Goal: Information Seeking & Learning: Learn about a topic

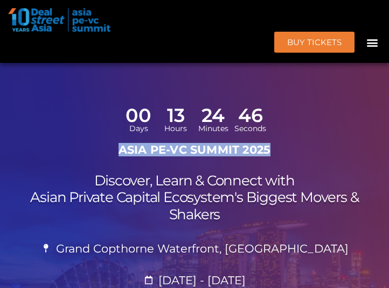
drag, startPoint x: 120, startPoint y: 151, endPoint x: 316, endPoint y: 159, distance: 196.0
click at [316, 159] on div "ASIA PE-VC Summit 2025" at bounding box center [194, 152] width 378 height 19
copy h1 "ASIA PE-VC Summit 2025"
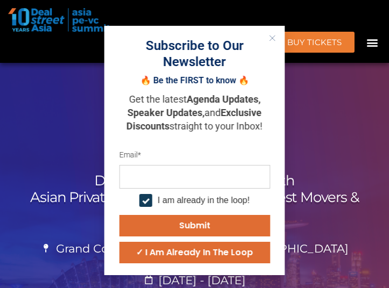
click at [270, 40] on icon "Close" at bounding box center [272, 38] width 6 height 6
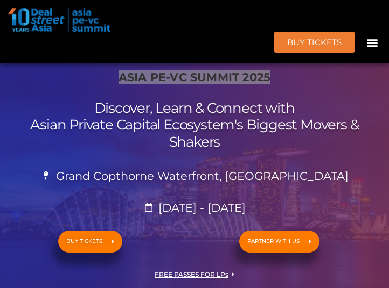
scroll to position [54, 0]
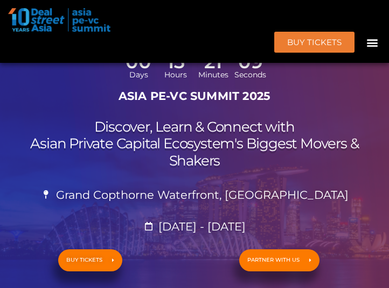
drag, startPoint x: 338, startPoint y: 194, endPoint x: 323, endPoint y: 206, distance: 18.7
click at [338, 195] on div "00 Days 13 Hours 21 Minutes 09 Seconds ASIA PE-VC Summit 2025 Discover, Learn &…" at bounding box center [194, 186] width 389 height 301
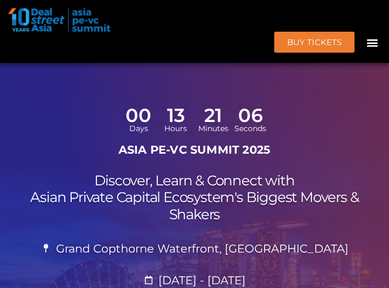
scroll to position [323, 0]
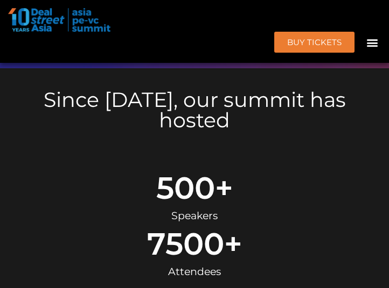
click at [369, 43] on icon "Menu Toggle" at bounding box center [372, 43] width 12 height 12
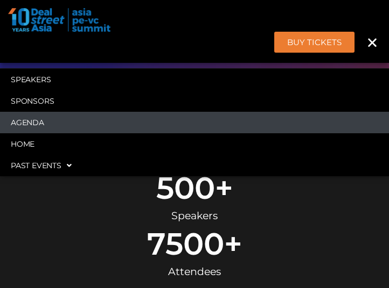
click at [59, 121] on link "Agenda" at bounding box center [194, 123] width 389 height 22
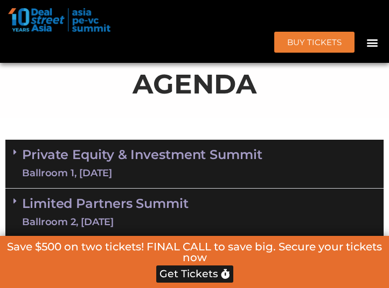
scroll to position [722, 0]
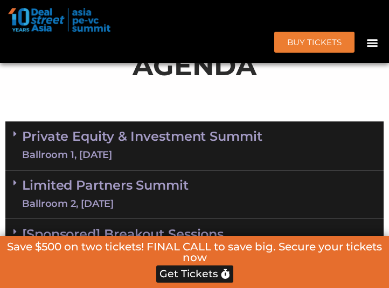
click at [133, 130] on link "Private Equity & Investment Summit Ballroom 1, [DATE]" at bounding box center [142, 146] width 240 height 32
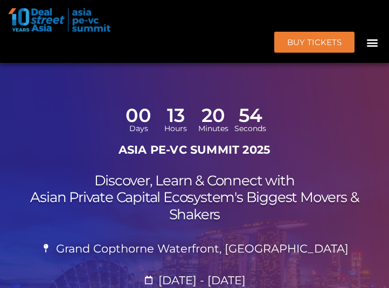
scroll to position [108, 0]
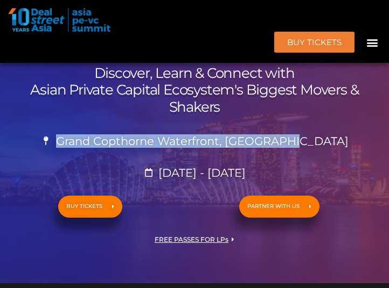
drag, startPoint x: 88, startPoint y: 142, endPoint x: 315, endPoint y: 141, distance: 227.6
click at [315, 141] on div "00 Days 13 Hours 20 Minutes 52 Seconds ASIA PE-VC Summit 2025 Discover, Learn &…" at bounding box center [194, 132] width 389 height 301
copy span "Grand Copthorne Waterfront, [GEOGRAPHIC_DATA]​"
